Goal: Check status

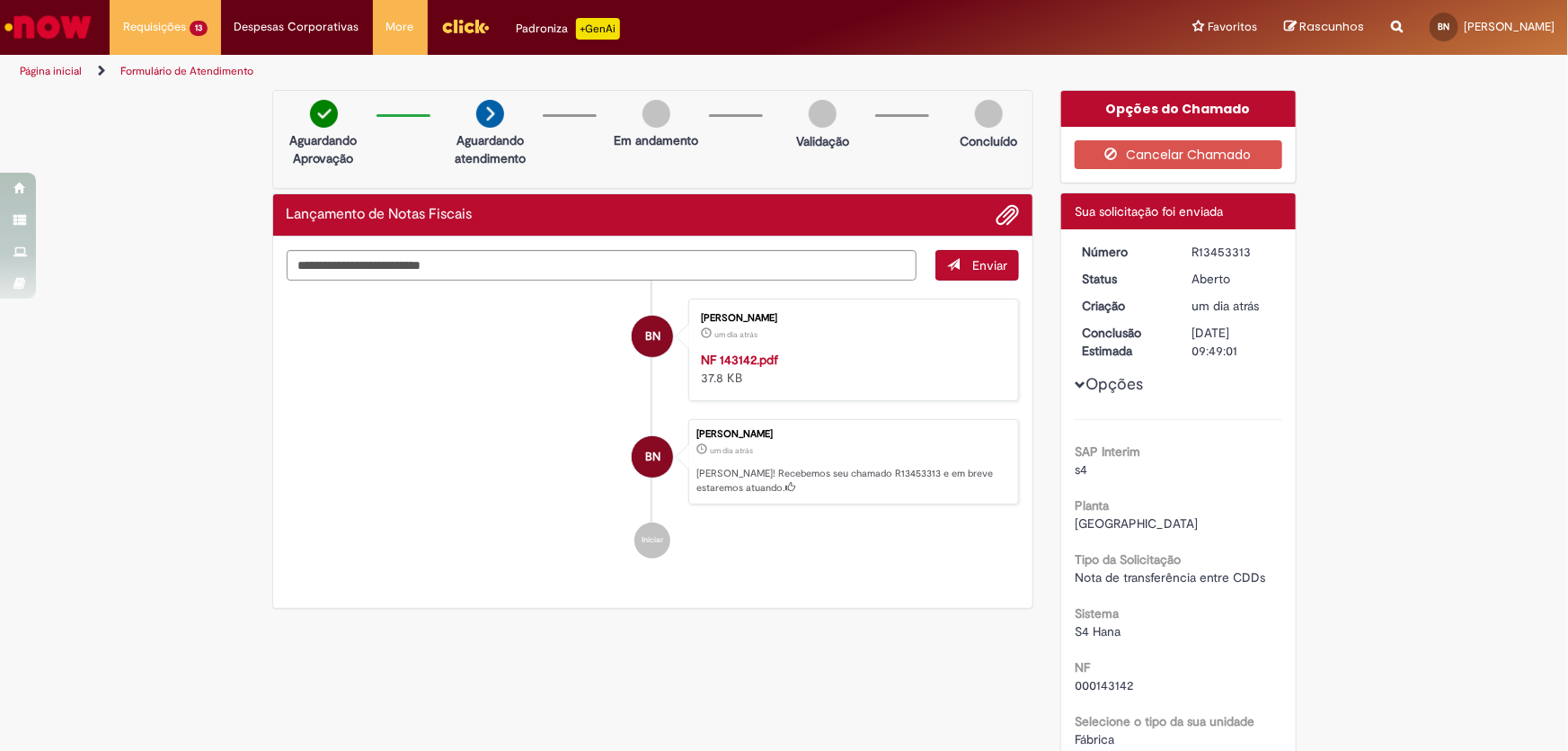
scroll to position [14, 0]
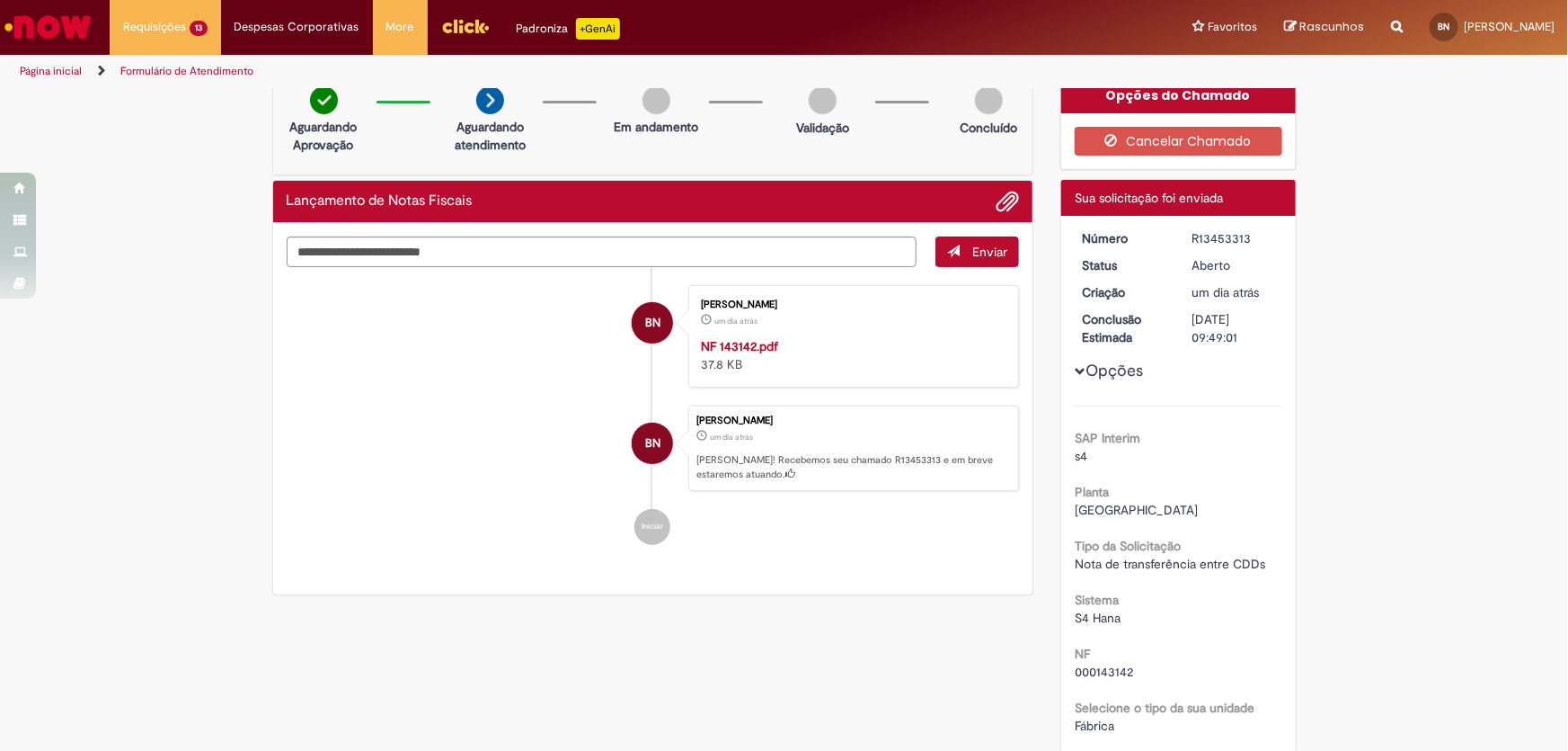
click at [40, 68] on link "Página inicial" at bounding box center [50, 71] width 62 height 15
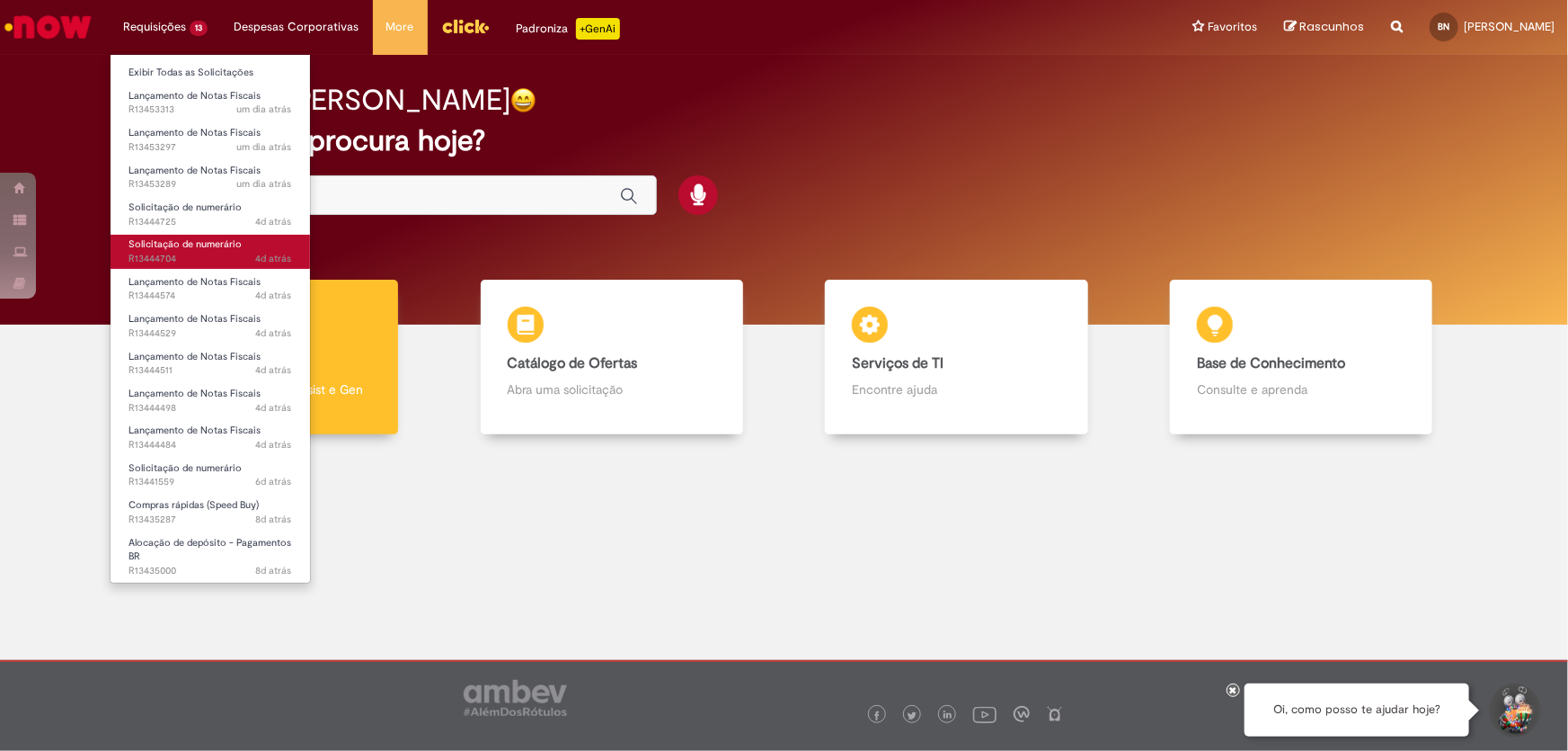
click at [194, 255] on span "4d atrás 4 dias atrás R13444704" at bounding box center [210, 259] width 163 height 15
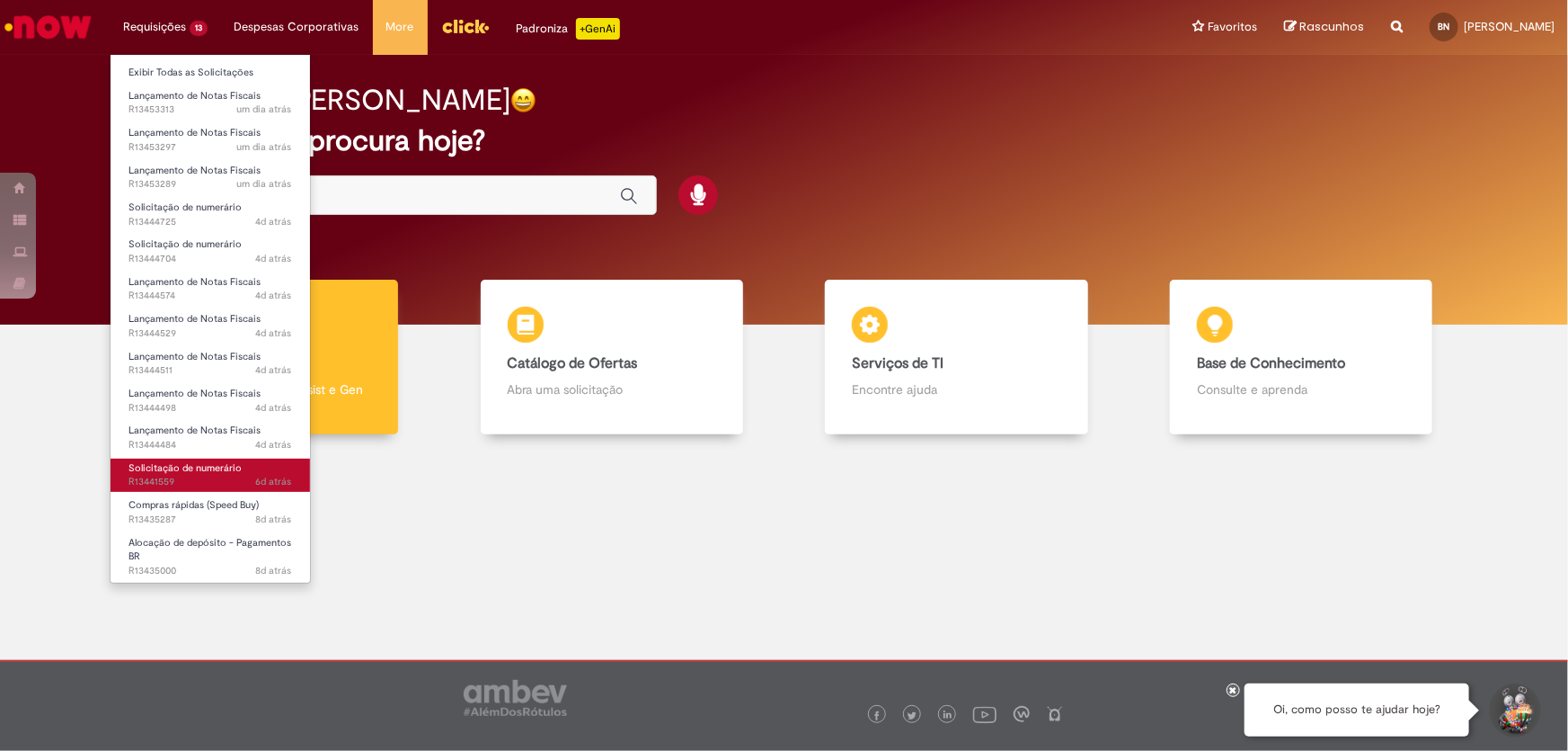
click at [205, 472] on span "Solicitação de numerário" at bounding box center [185, 468] width 113 height 14
